Goal: Task Accomplishment & Management: Complete application form

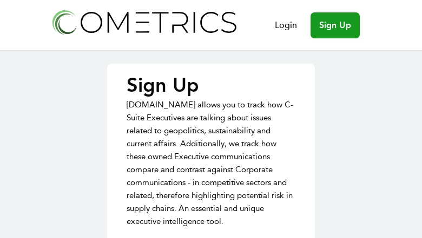
type input "NCehEKuCPp"
type input "[PERSON_NAME][EMAIL_ADDRESS][PERSON_NAME][DOMAIN_NAME]"
type input "RpTqhPjmxvyaci"
type input "oWmcejvnmNTW"
type input "hPlrCuhwM"
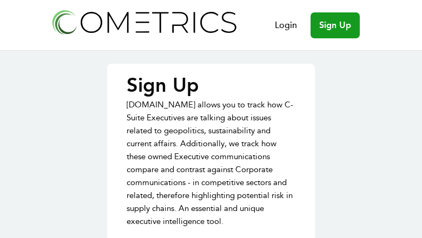
type input "[PERSON_NAME][EMAIL_ADDRESS][PERSON_NAME][DOMAIN_NAME]"
